Goal: Check status: Check status

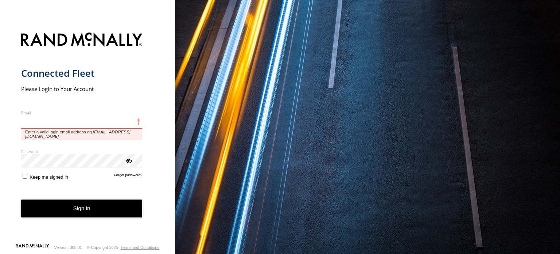
type input "**********"
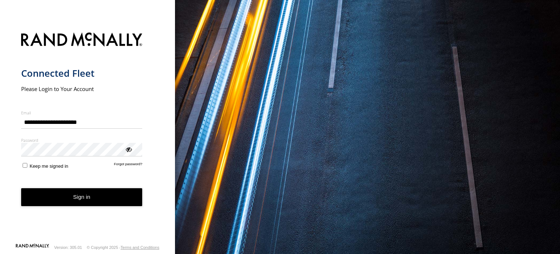
click at [74, 203] on button "Sign in" at bounding box center [82, 197] width 122 height 18
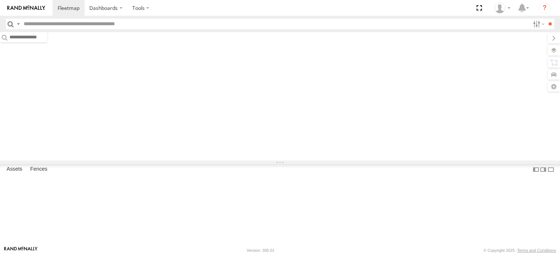
click at [41, 24] on input "text" at bounding box center [275, 24] width 509 height 11
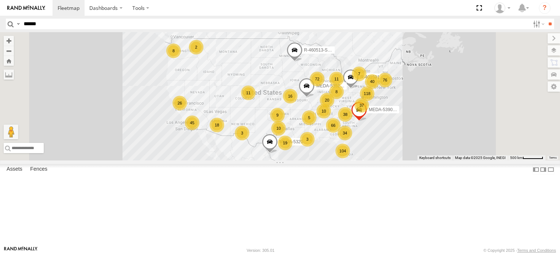
type input "******"
click at [546, 19] on input "**" at bounding box center [550, 24] width 8 height 11
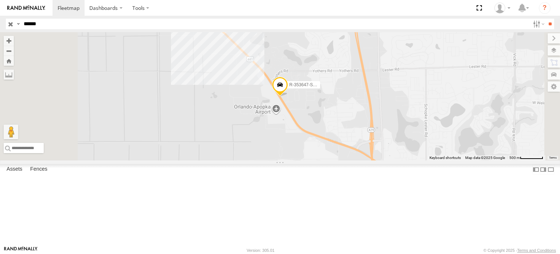
click at [0, 0] on div "R-353647-Swing" at bounding box center [0, 0] width 0 height 0
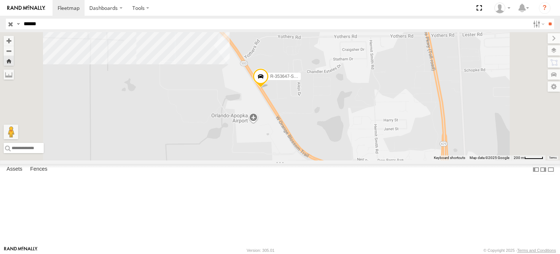
click at [269, 88] on span at bounding box center [261, 78] width 16 height 20
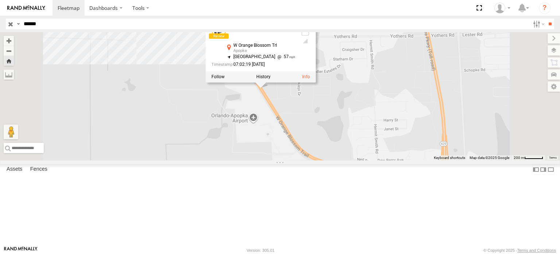
click at [241, 124] on div "R-353647-Swing R-353647-Swing K-56 W Orange Blossom Trl Apopka 28.70743 , -81.5…" at bounding box center [280, 96] width 560 height 128
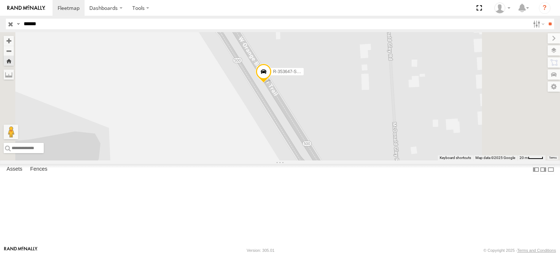
click at [272, 83] on span at bounding box center [264, 73] width 16 height 20
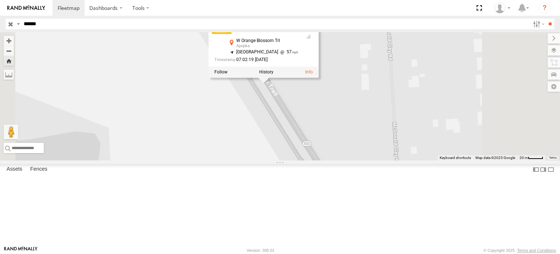
click at [319, 77] on div at bounding box center [264, 71] width 110 height 11
click at [228, 74] on label at bounding box center [221, 71] width 13 height 5
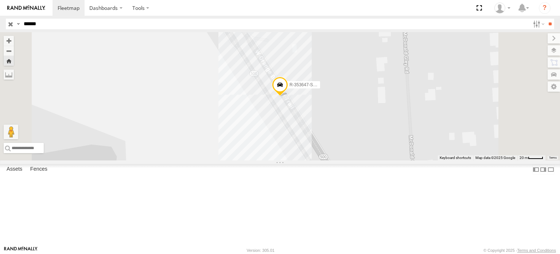
click at [288, 96] on span at bounding box center [280, 86] width 16 height 20
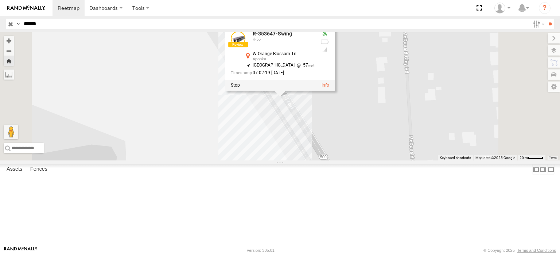
click at [415, 157] on div "R-353647-Swing R-353647-Swing K-56 W Orange Blossom Trl Apopka 28.70743 , -81.5…" at bounding box center [280, 96] width 560 height 128
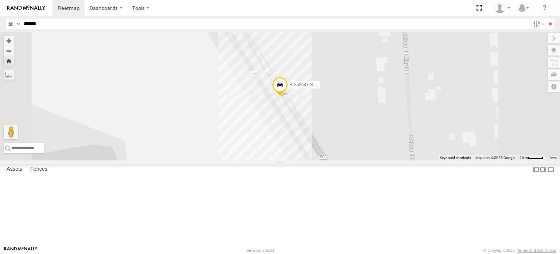
click at [288, 96] on span at bounding box center [280, 86] width 16 height 20
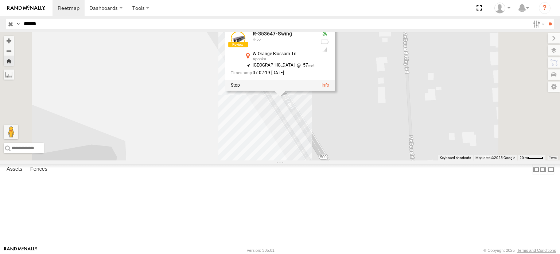
click at [335, 90] on div at bounding box center [280, 85] width 110 height 11
click at [240, 88] on label at bounding box center [235, 84] width 9 height 5
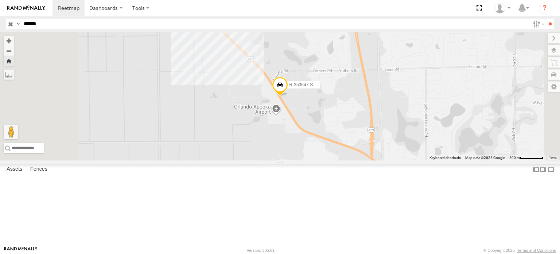
click at [288, 96] on span at bounding box center [280, 87] width 16 height 20
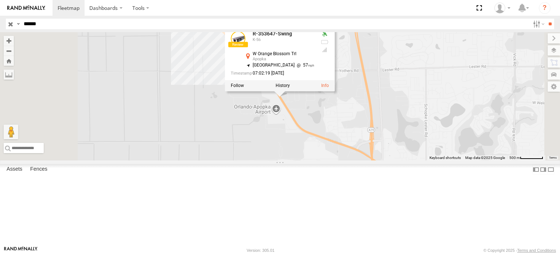
click at [475, 99] on div "R-353647-Swing R-353647-Swing K-56 W Orange Blossom Trl Apopka 28.70743 , -81.5…" at bounding box center [280, 96] width 560 height 128
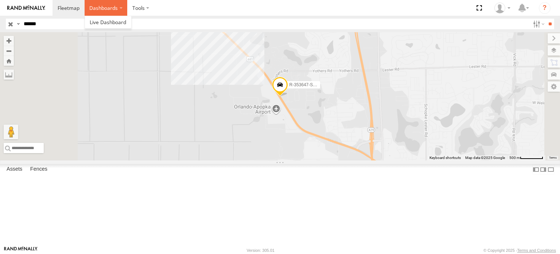
click at [102, 7] on label "Dashboards" at bounding box center [106, 8] width 43 height 16
click at [66, 9] on span at bounding box center [69, 7] width 22 height 7
drag, startPoint x: 66, startPoint y: 59, endPoint x: 246, endPoint y: 101, distance: 184.7
click at [246, 101] on div "R-353647-Swing" at bounding box center [280, 96] width 560 height 128
drag, startPoint x: 77, startPoint y: 13, endPoint x: 91, endPoint y: 11, distance: 13.6
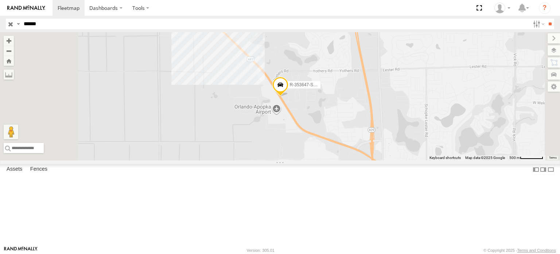
drag, startPoint x: 91, startPoint y: 11, endPoint x: 261, endPoint y: 150, distance: 218.9
click at [273, 156] on div "R-353647-Swing" at bounding box center [280, 96] width 560 height 128
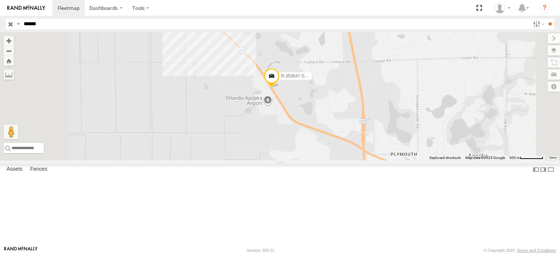
drag, startPoint x: 44, startPoint y: 23, endPoint x: 0, endPoint y: 16, distance: 44.7
click at [0, 22] on header "Search Query Asset ID Asset Label Registration Manufacturer Model VIN Job ID" at bounding box center [280, 24] width 560 height 16
type input "******"
click at [546, 19] on input "**" at bounding box center [550, 24] width 8 height 11
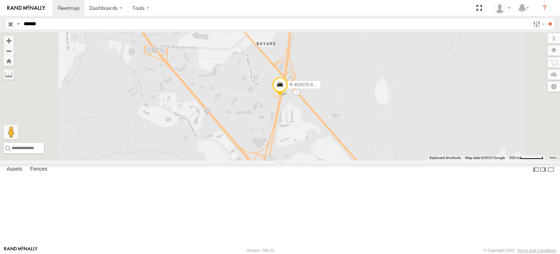
click at [0, 0] on div "R-402575-Swing" at bounding box center [0, 0] width 0 height 0
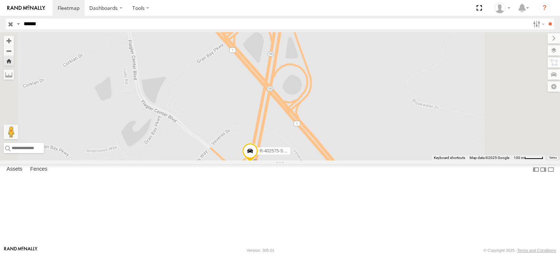
drag, startPoint x: 391, startPoint y: 97, endPoint x: 387, endPoint y: 234, distance: 136.9
click at [387, 160] on div "R-402575-Swing" at bounding box center [280, 96] width 560 height 128
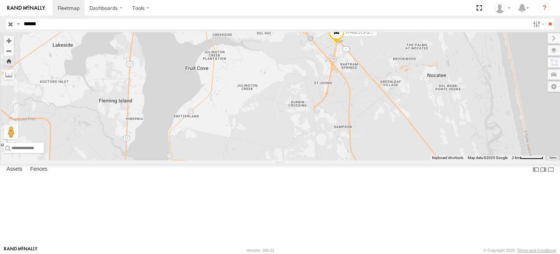
click at [345, 43] on span at bounding box center [337, 34] width 16 height 20
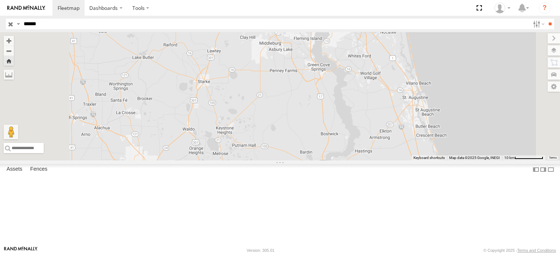
click at [308, 135] on div "R-402575-Swing R-402575-Swing C-54 SR-9B [GEOGRAPHIC_DATA] 30.13095 , -81.51038…" at bounding box center [280, 96] width 560 height 128
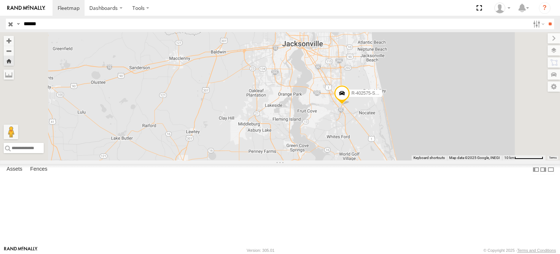
drag, startPoint x: 462, startPoint y: 87, endPoint x: 442, endPoint y: 166, distance: 81.5
click at [442, 160] on div "R-402575-Swing" at bounding box center [280, 96] width 560 height 128
